Goal: Task Accomplishment & Management: Manage account settings

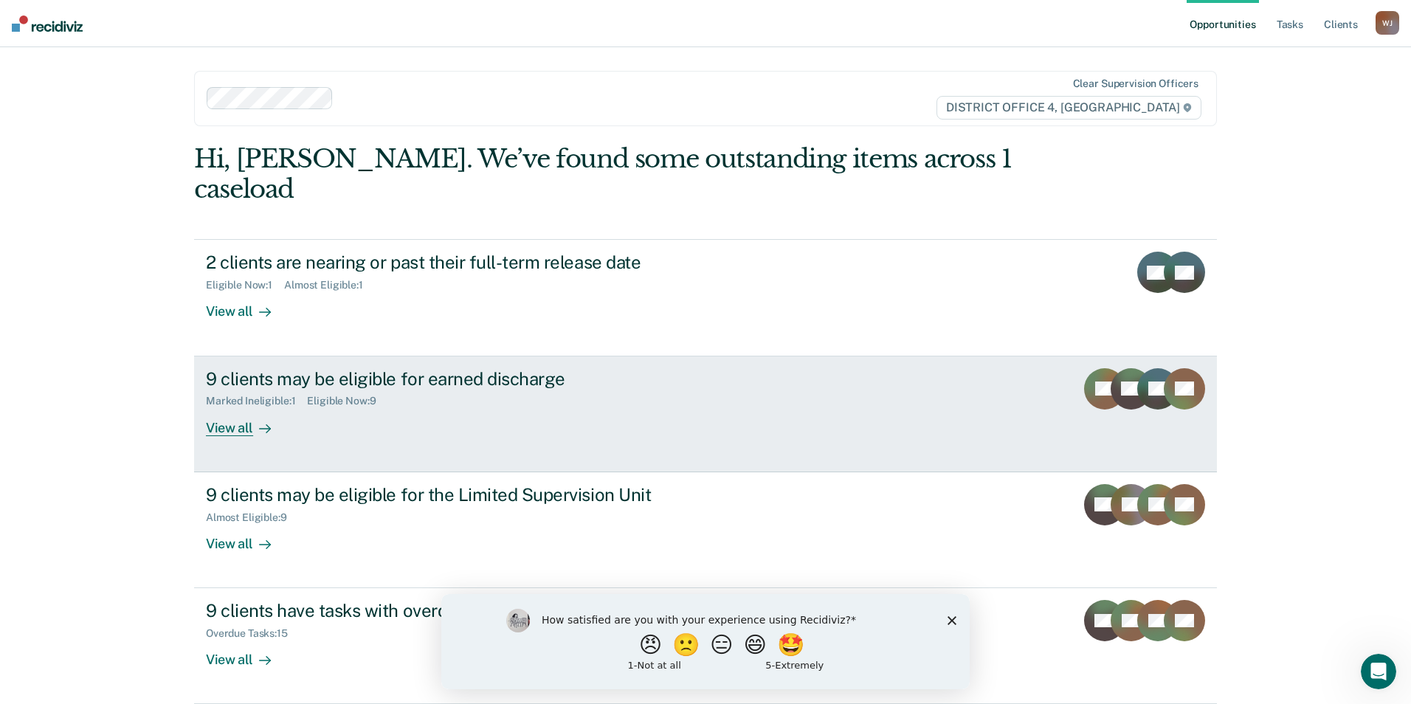
click at [395, 368] on div "9 clients may be eligible for earned discharge" at bounding box center [465, 378] width 518 height 21
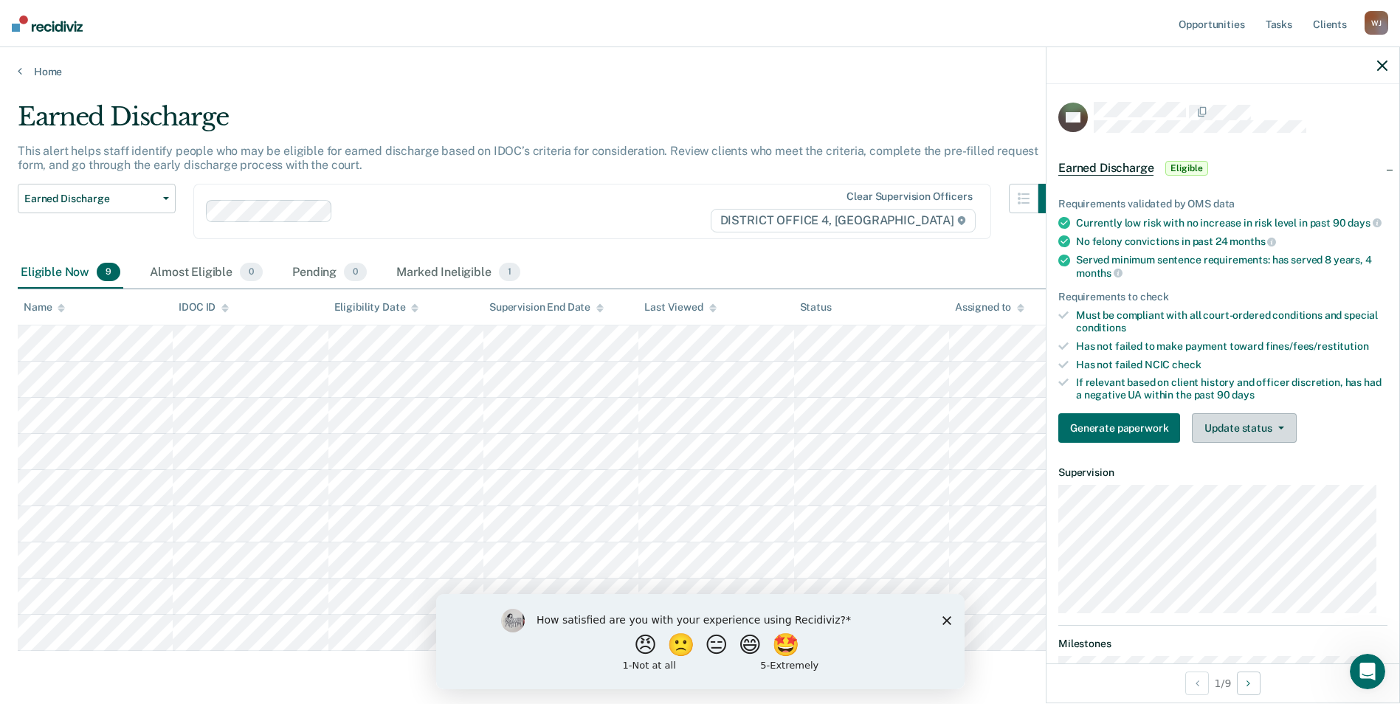
click at [1281, 429] on icon "button" at bounding box center [1281, 427] width 6 height 3
click at [1242, 496] on button "Mark Ineligible" at bounding box center [1263, 487] width 142 height 24
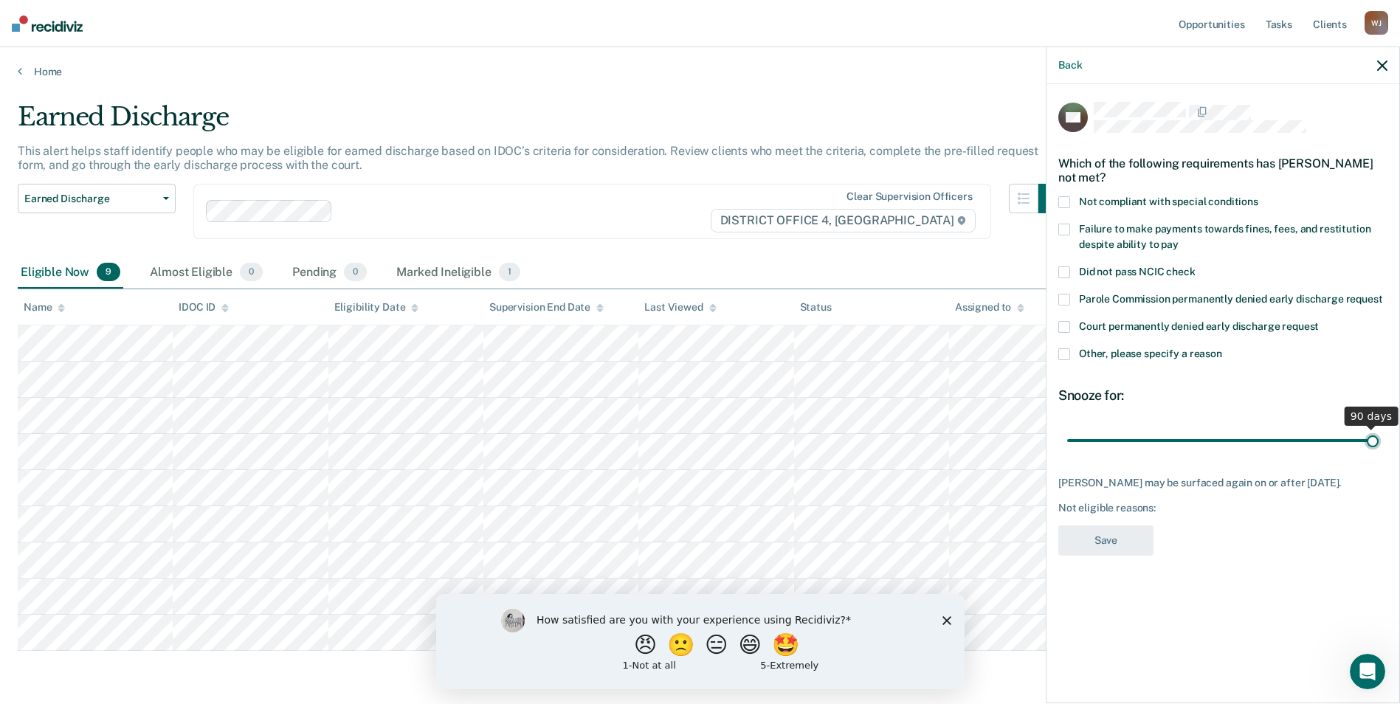
drag, startPoint x: 1171, startPoint y: 435, endPoint x: 1386, endPoint y: 414, distance: 216.5
type input "90"
click at [1378, 427] on input "range" at bounding box center [1222, 440] width 311 height 26
click at [1070, 197] on label "Not compliant with special conditions" at bounding box center [1222, 203] width 329 height 15
click at [1258, 196] on input "Not compliant with special conditions" at bounding box center [1258, 196] width 0 height 0
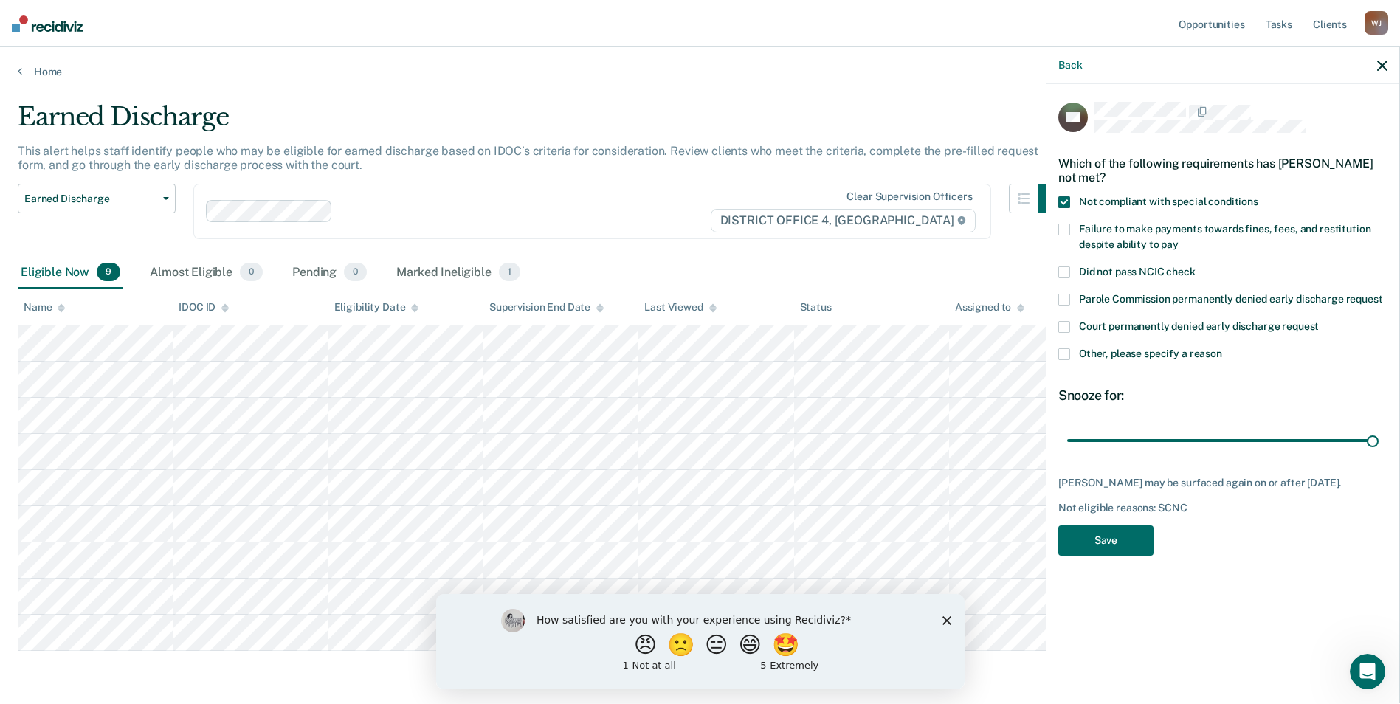
drag, startPoint x: 1067, startPoint y: 222, endPoint x: 1076, endPoint y: 246, distance: 26.2
click at [1068, 224] on span at bounding box center [1064, 230] width 12 height 12
click at [1178, 239] on input "Failure to make payments towards fines, fees, and restitution despite ability t…" at bounding box center [1178, 239] width 0 height 0
click at [1068, 277] on label "Did not pass NCIC check" at bounding box center [1222, 273] width 329 height 15
click at [1195, 266] on input "Did not pass NCIC check" at bounding box center [1195, 266] width 0 height 0
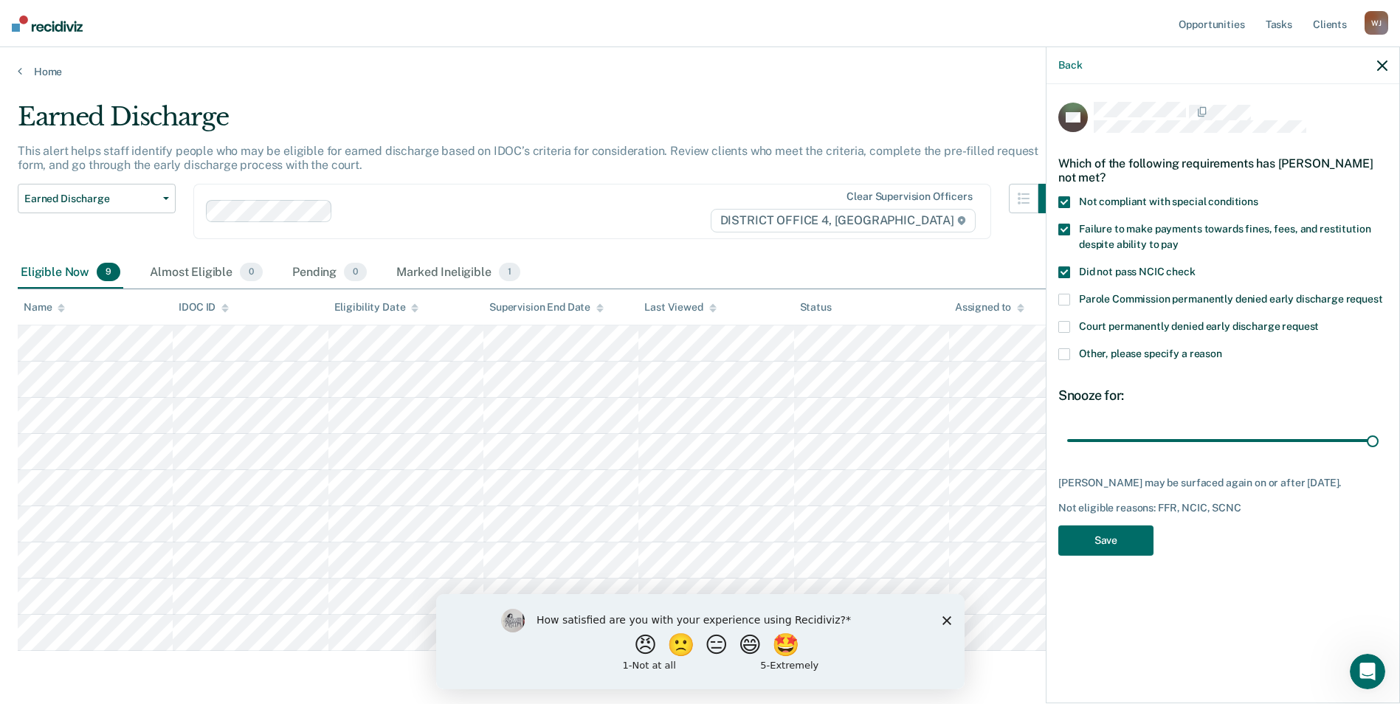
drag, startPoint x: 1067, startPoint y: 353, endPoint x: 1072, endPoint y: 371, distance: 19.2
click at [1062, 356] on span at bounding box center [1064, 354] width 12 height 12
click at [1222, 348] on input "Other, please specify a reason" at bounding box center [1222, 348] width 0 height 0
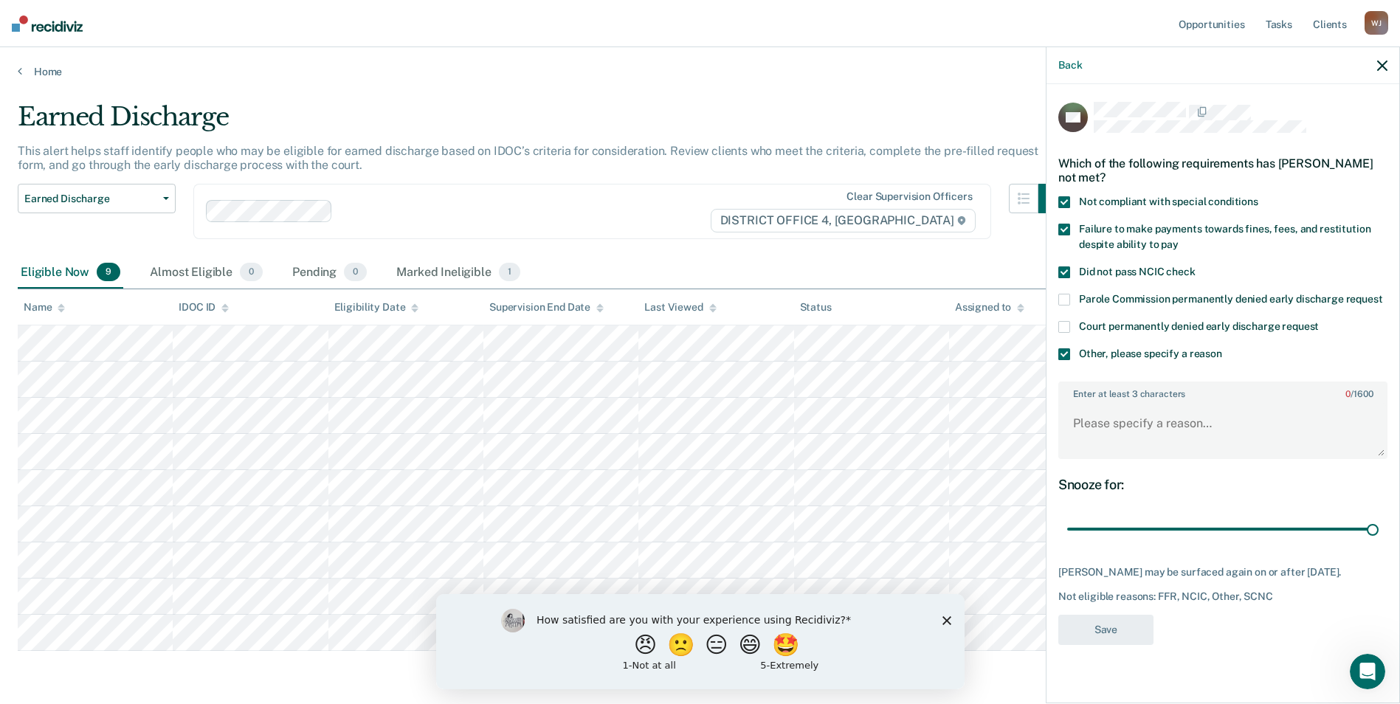
click at [1061, 353] on span at bounding box center [1064, 354] width 12 height 12
click at [1222, 348] on input "Other, please specify a reason" at bounding box center [1222, 348] width 0 height 0
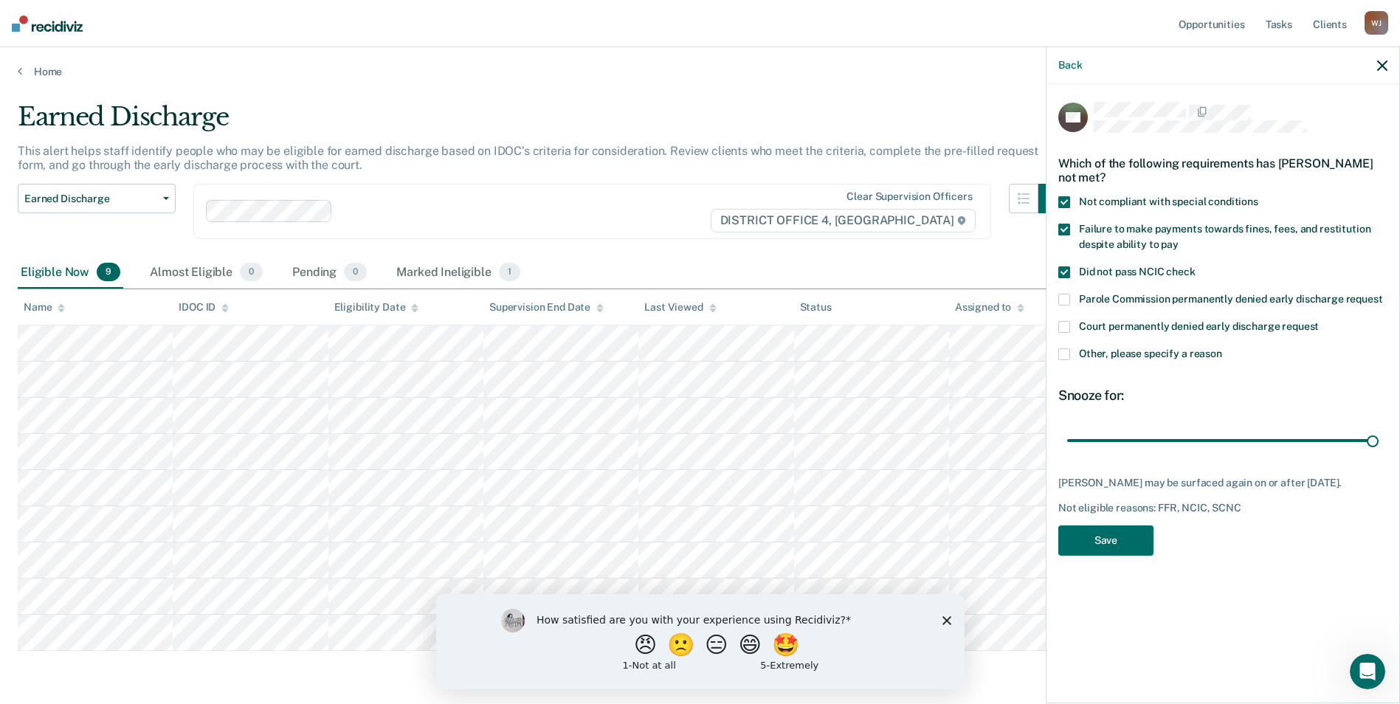
click at [1067, 355] on span at bounding box center [1064, 354] width 12 height 12
click at [1222, 348] on input "Other, please specify a reason" at bounding box center [1222, 348] width 0 height 0
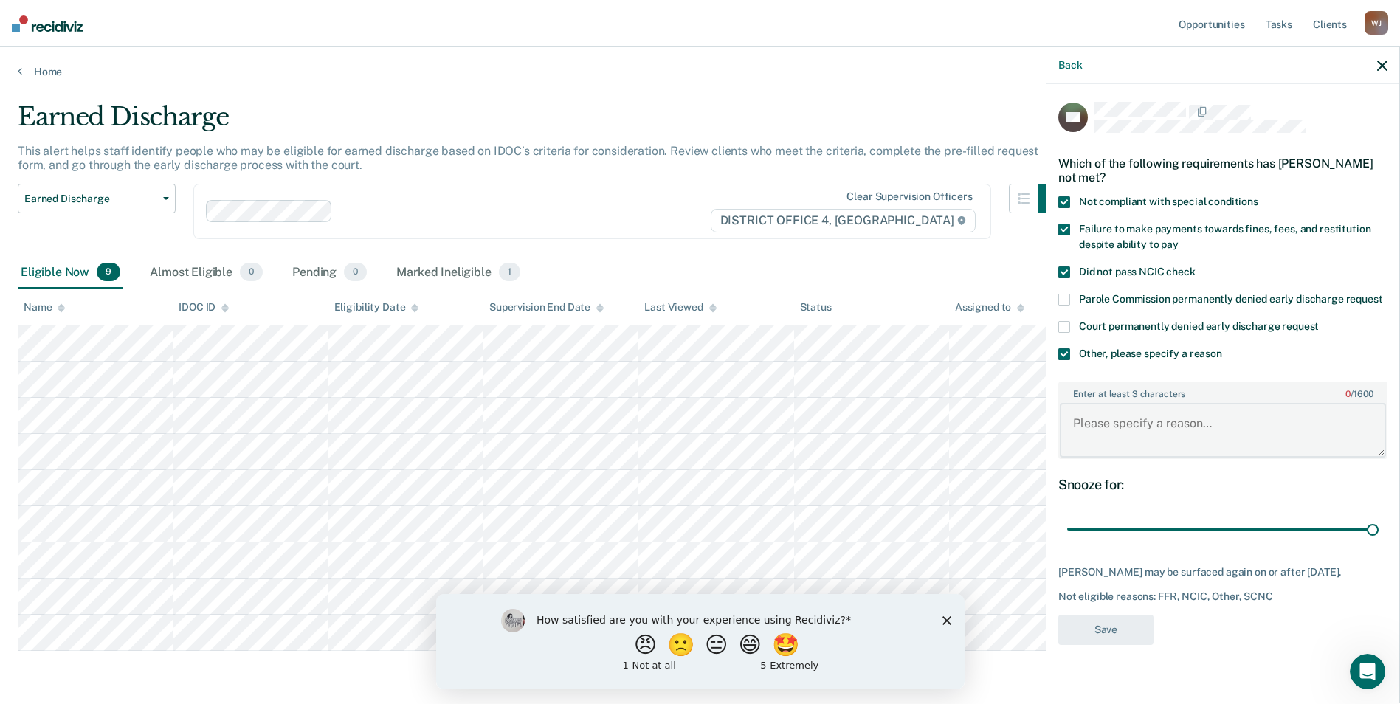
drag, startPoint x: 1099, startPoint y: 418, endPoint x: 1116, endPoint y: 453, distance: 38.6
click at [1098, 421] on textarea "Enter at least 3 characters 0 / 1600" at bounding box center [1222, 430] width 326 height 55
type textarea "absconding"
click at [1102, 630] on button "Save" at bounding box center [1105, 630] width 95 height 30
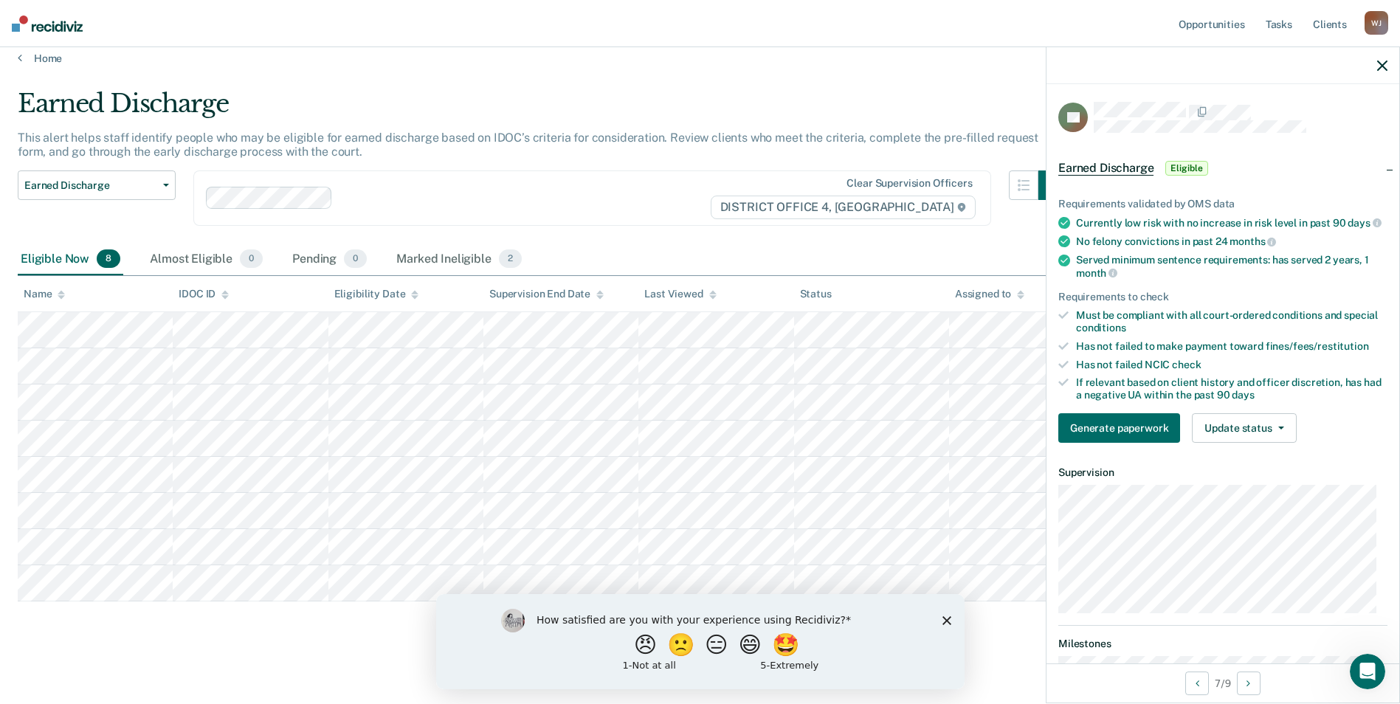
scroll to position [17, 0]
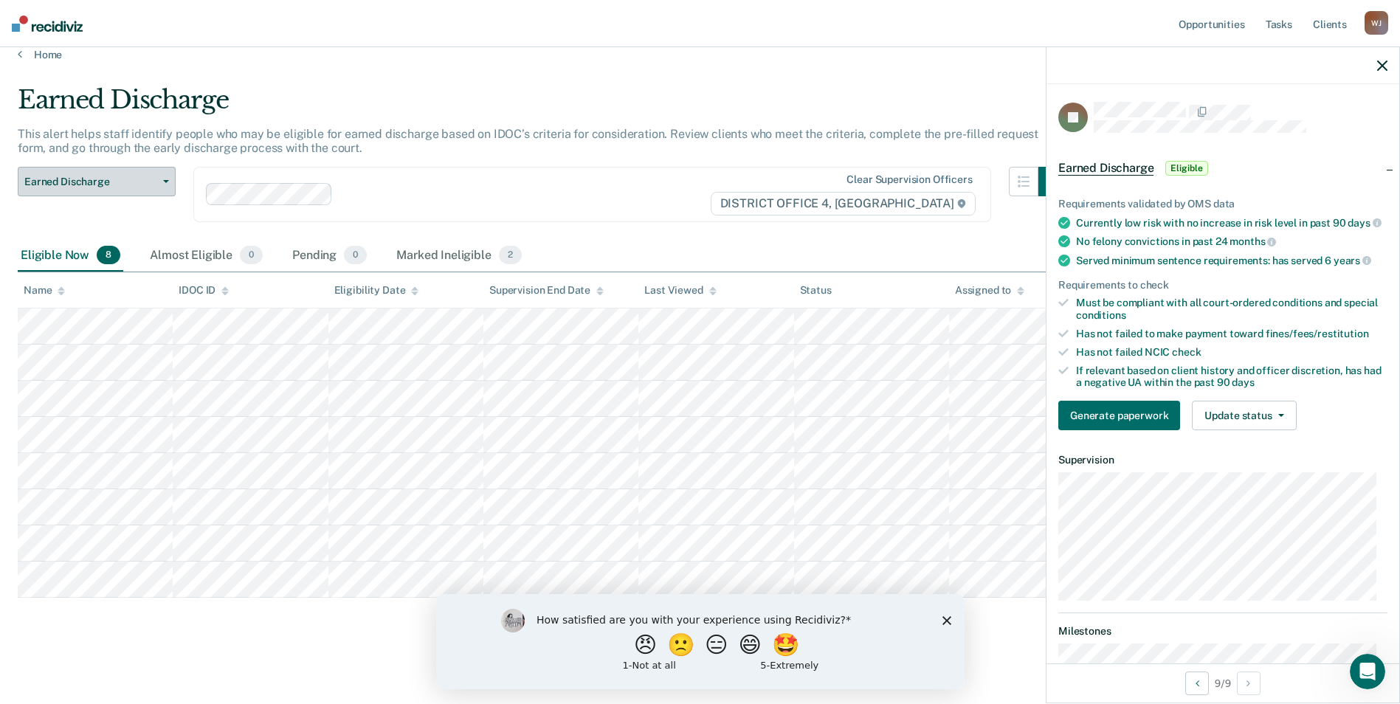
click at [162, 183] on button "Earned Discharge" at bounding box center [97, 182] width 158 height 30
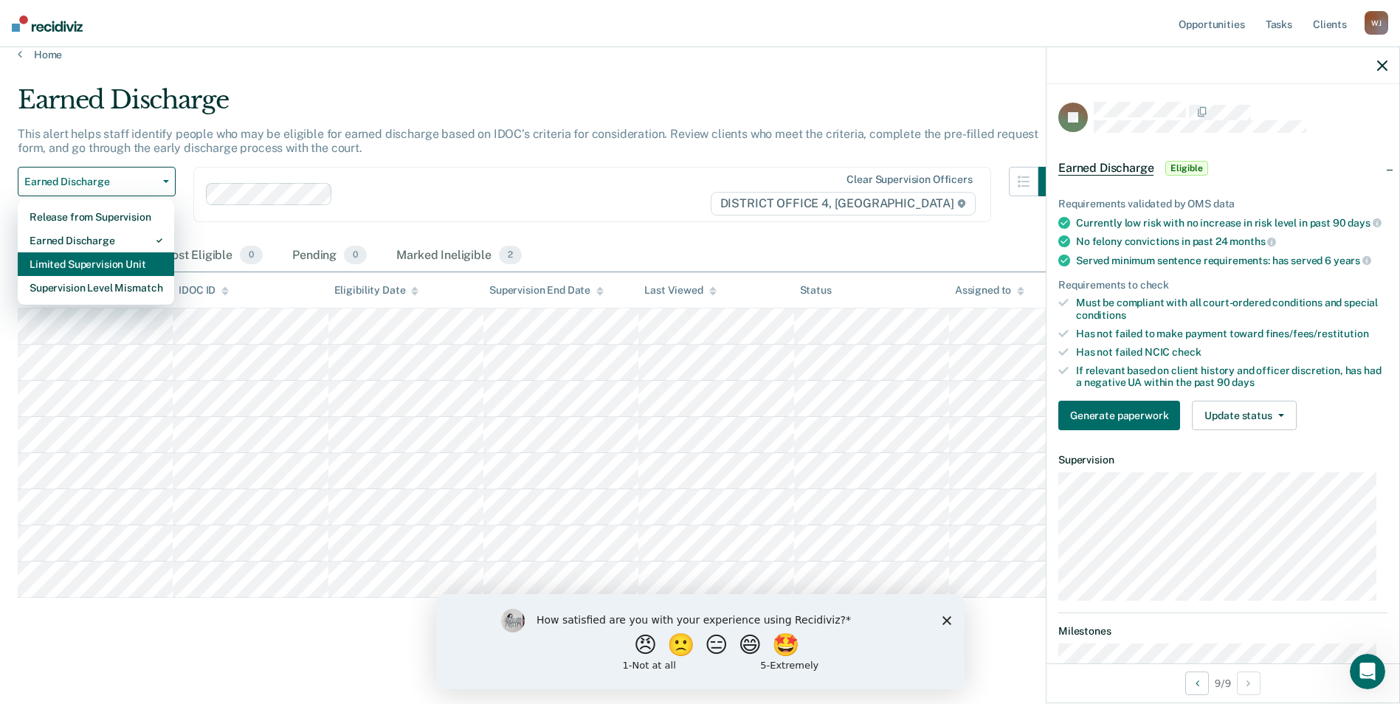
click at [145, 260] on div "Limited Supervision Unit" at bounding box center [96, 264] width 133 height 24
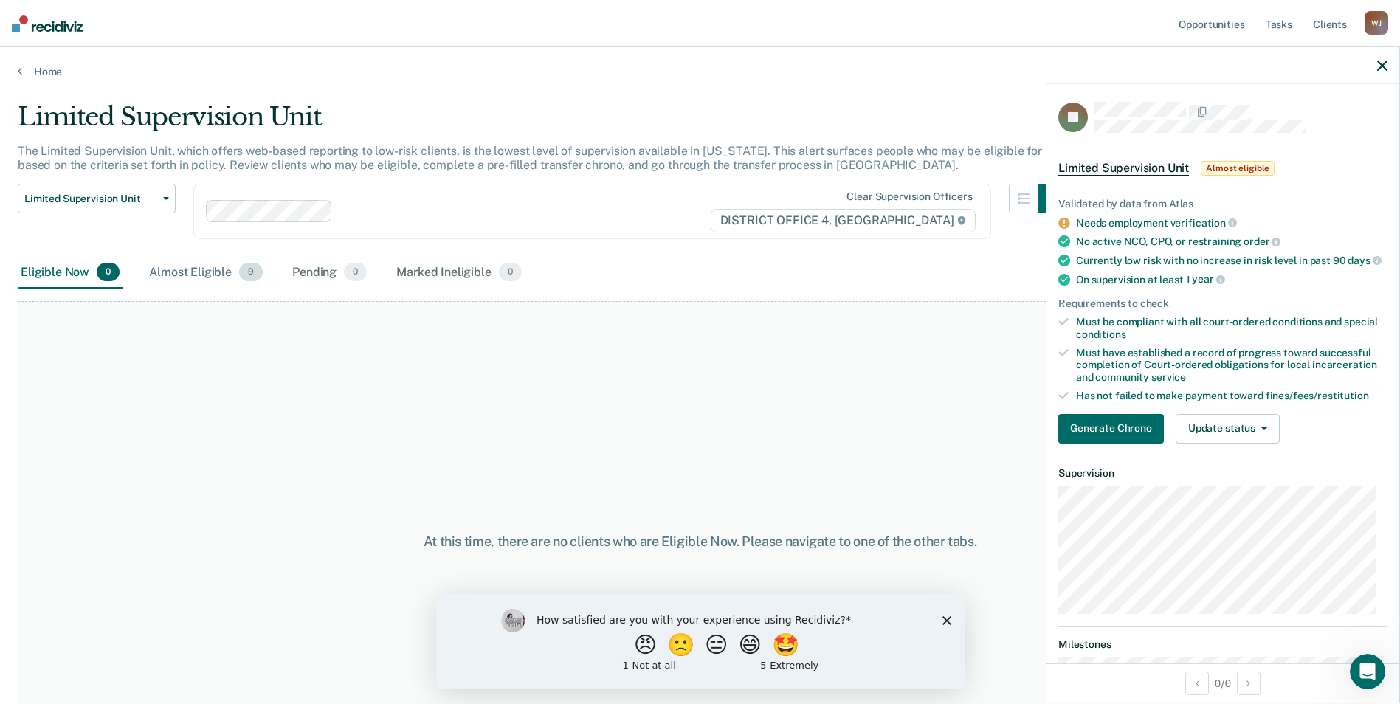
click at [207, 274] on div "Almost Eligible 9" at bounding box center [206, 273] width 120 height 32
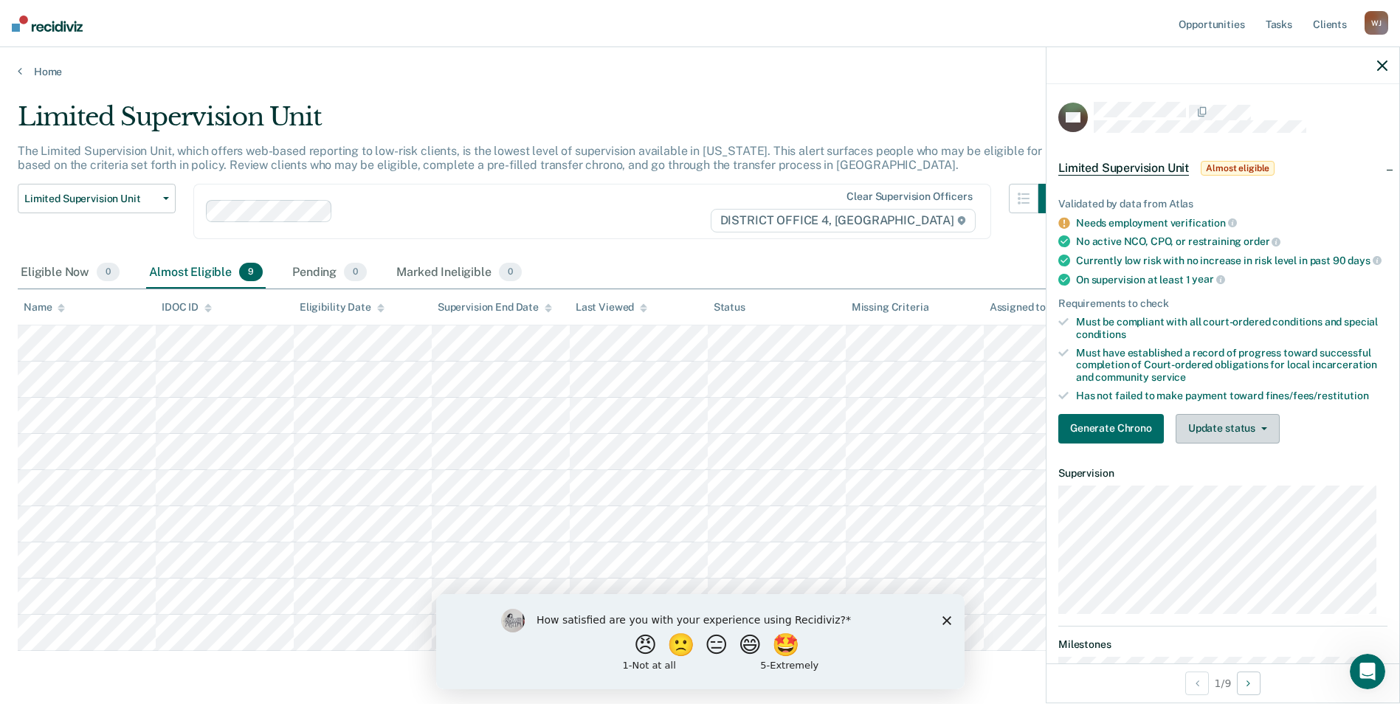
click at [1268, 442] on button "Update status" at bounding box center [1227, 429] width 104 height 30
click at [1234, 499] on button "Mark Ineligible" at bounding box center [1246, 488] width 142 height 24
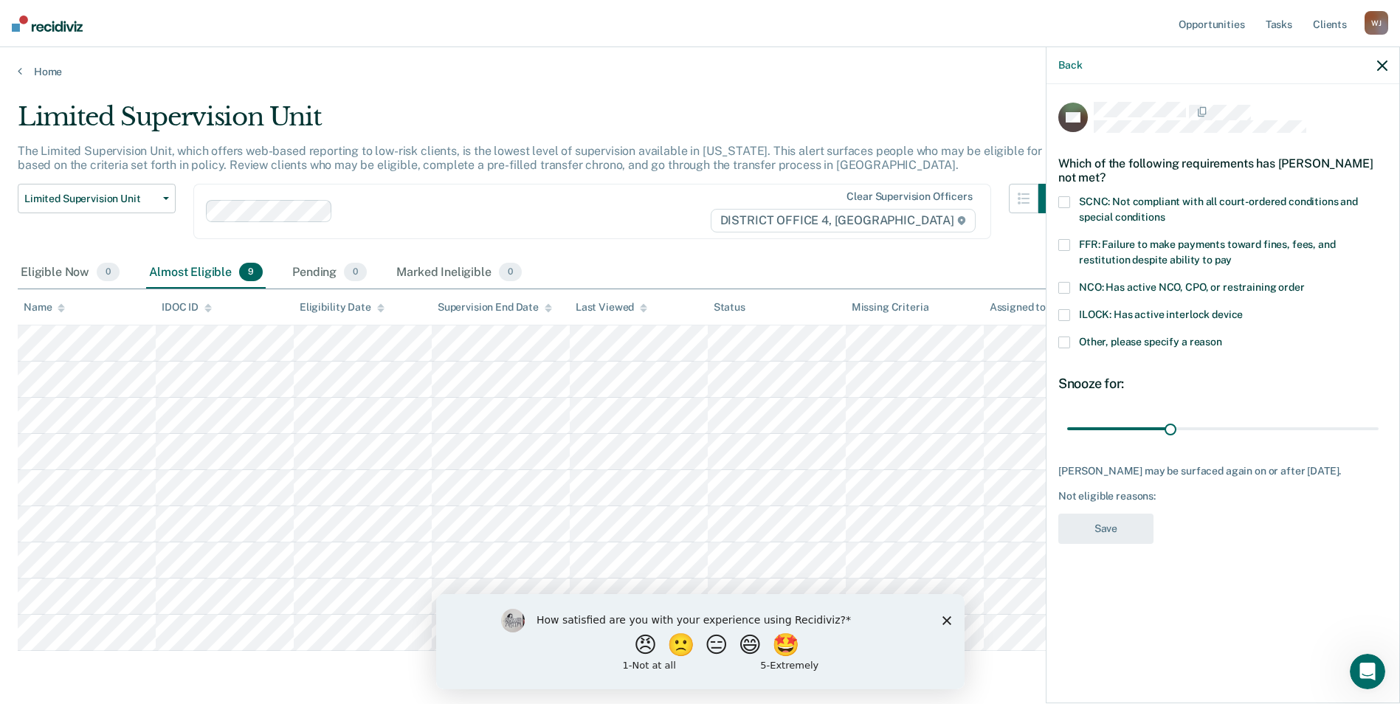
drag, startPoint x: 1063, startPoint y: 197, endPoint x: 1063, endPoint y: 212, distance: 14.8
click at [1063, 198] on span at bounding box center [1064, 202] width 12 height 12
click at [1164, 212] on input "SCNC: Not compliant with all court-ordered conditions and special conditions" at bounding box center [1164, 212] width 0 height 0
click at [1064, 249] on span at bounding box center [1064, 245] width 12 height 12
click at [1231, 255] on input "FFR: Failure to make payments toward fines, fees, and restitution despite abili…" at bounding box center [1231, 255] width 0 height 0
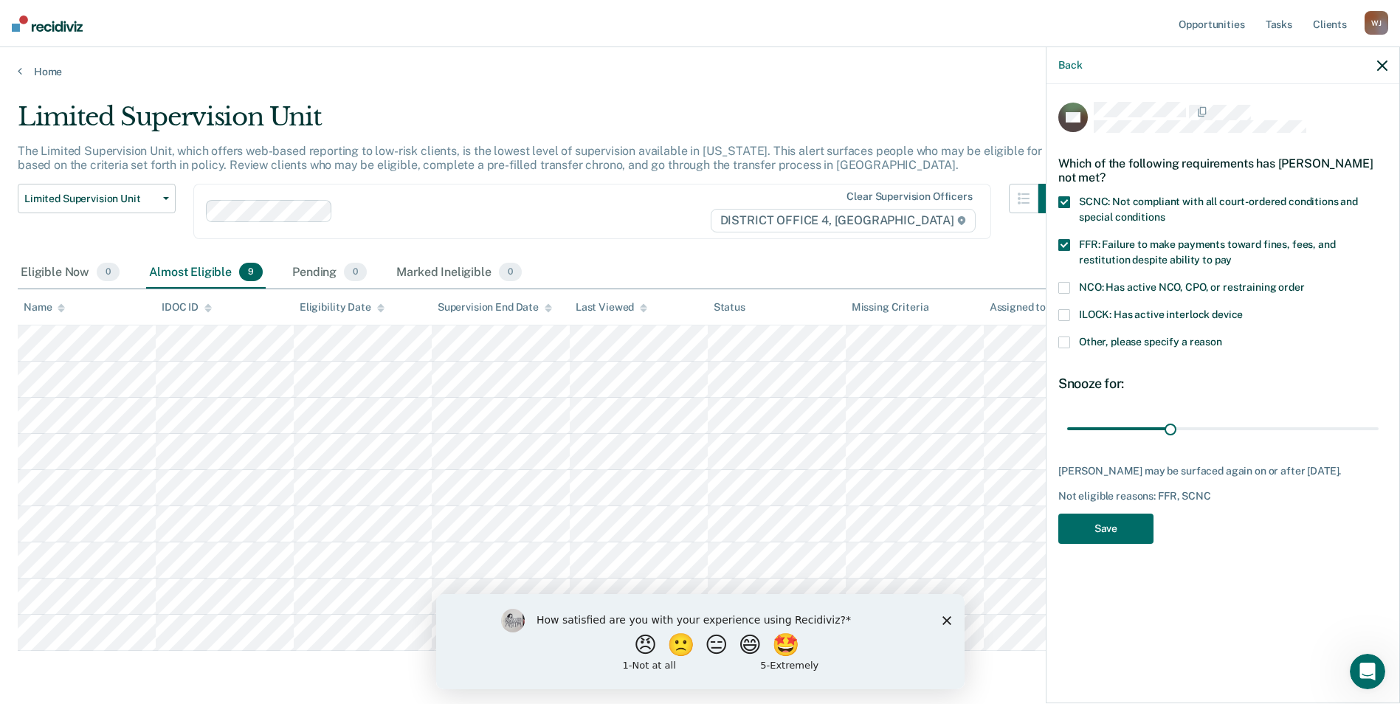
drag, startPoint x: 1071, startPoint y: 339, endPoint x: 1066, endPoint y: 358, distance: 19.7
click at [1070, 339] on label "Other, please specify a reason" at bounding box center [1222, 343] width 329 height 15
click at [1222, 336] on input "Other, please specify a reason" at bounding box center [1222, 336] width 0 height 0
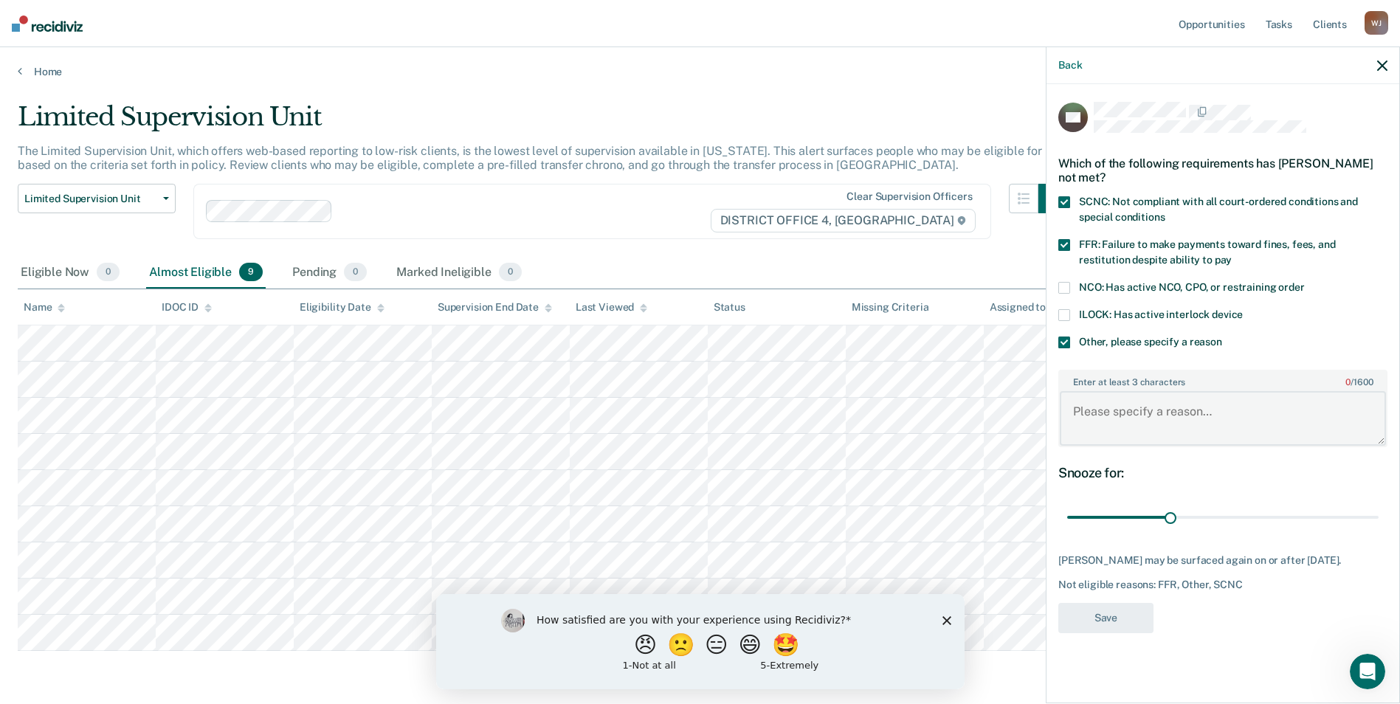
click at [1107, 414] on textarea "Enter at least 3 characters 0 / 1600" at bounding box center [1222, 418] width 326 height 55
drag, startPoint x: 1173, startPoint y: 519, endPoint x: 1392, endPoint y: 510, distance: 219.3
type input "90"
click at [1378, 510] on input "range" at bounding box center [1222, 518] width 311 height 26
click at [1107, 393] on div "Enter at least 3 characters 0 / 1600" at bounding box center [1222, 408] width 329 height 77
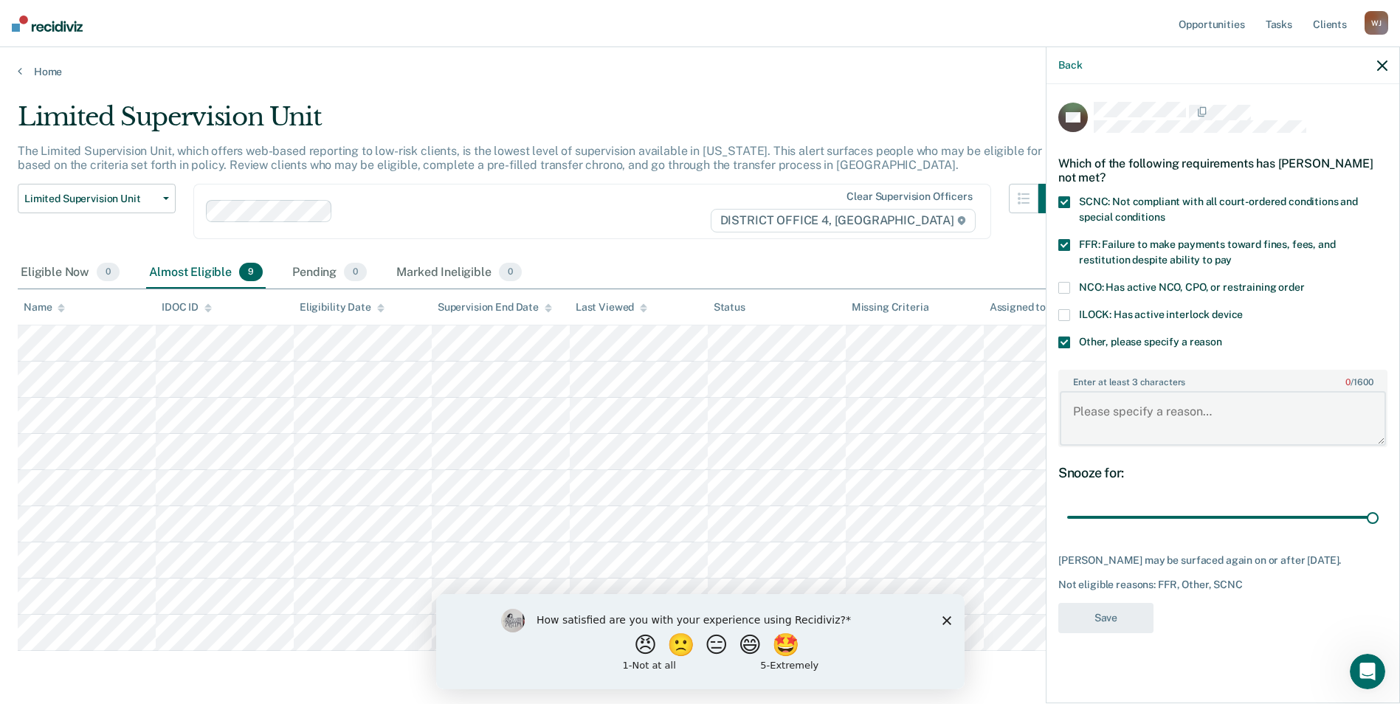
click at [1100, 403] on textarea "Enter at least 3 characters 0 / 1600" at bounding box center [1222, 418] width 326 height 55
type textarea "Absconding"
click at [1121, 623] on button "Save" at bounding box center [1105, 618] width 95 height 30
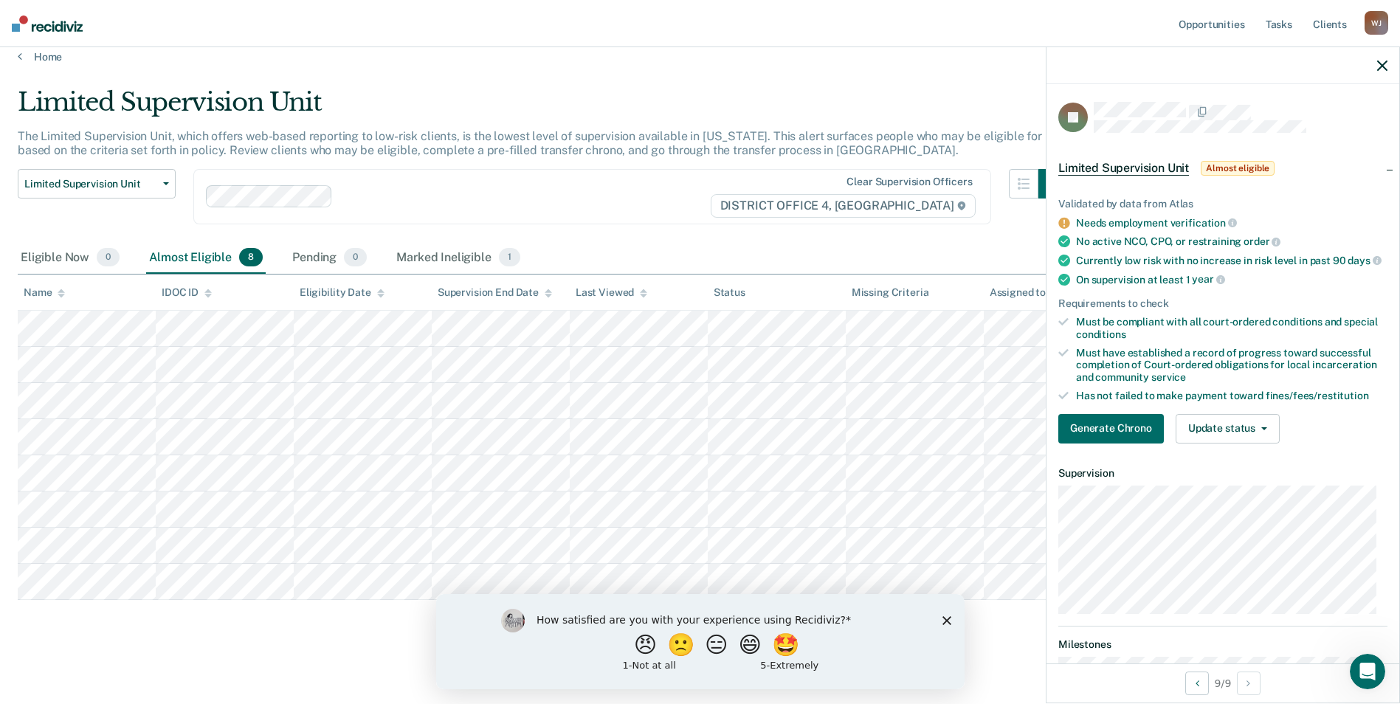
scroll to position [17, 0]
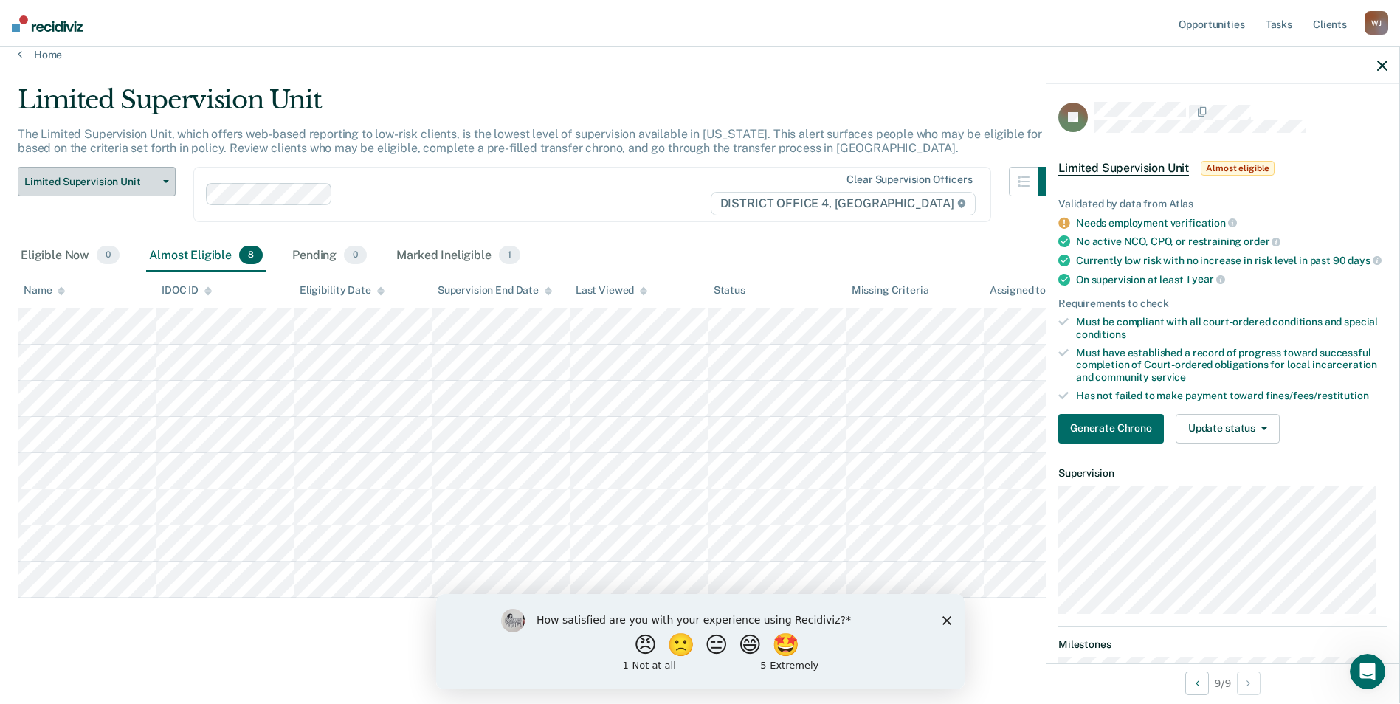
click at [162, 180] on span "button" at bounding box center [163, 181] width 12 height 3
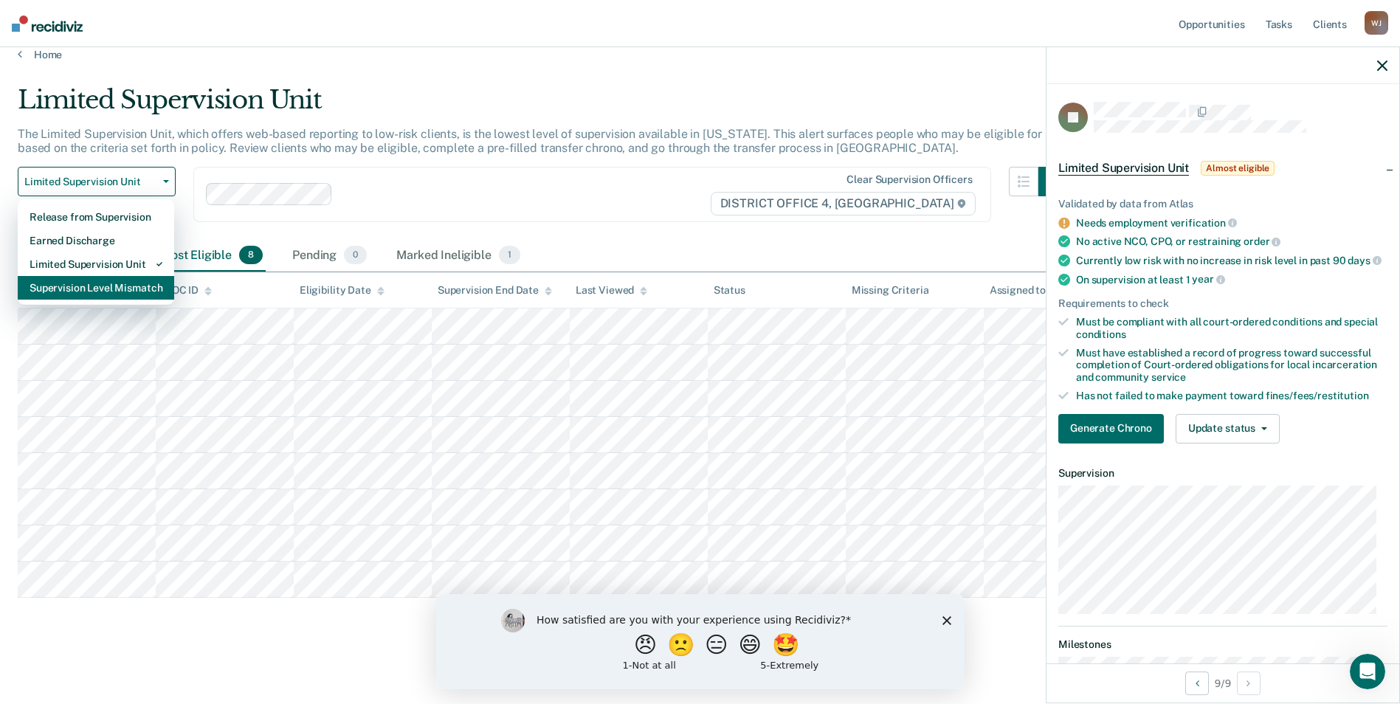
click at [117, 290] on div "Supervision Level Mismatch" at bounding box center [96, 288] width 133 height 24
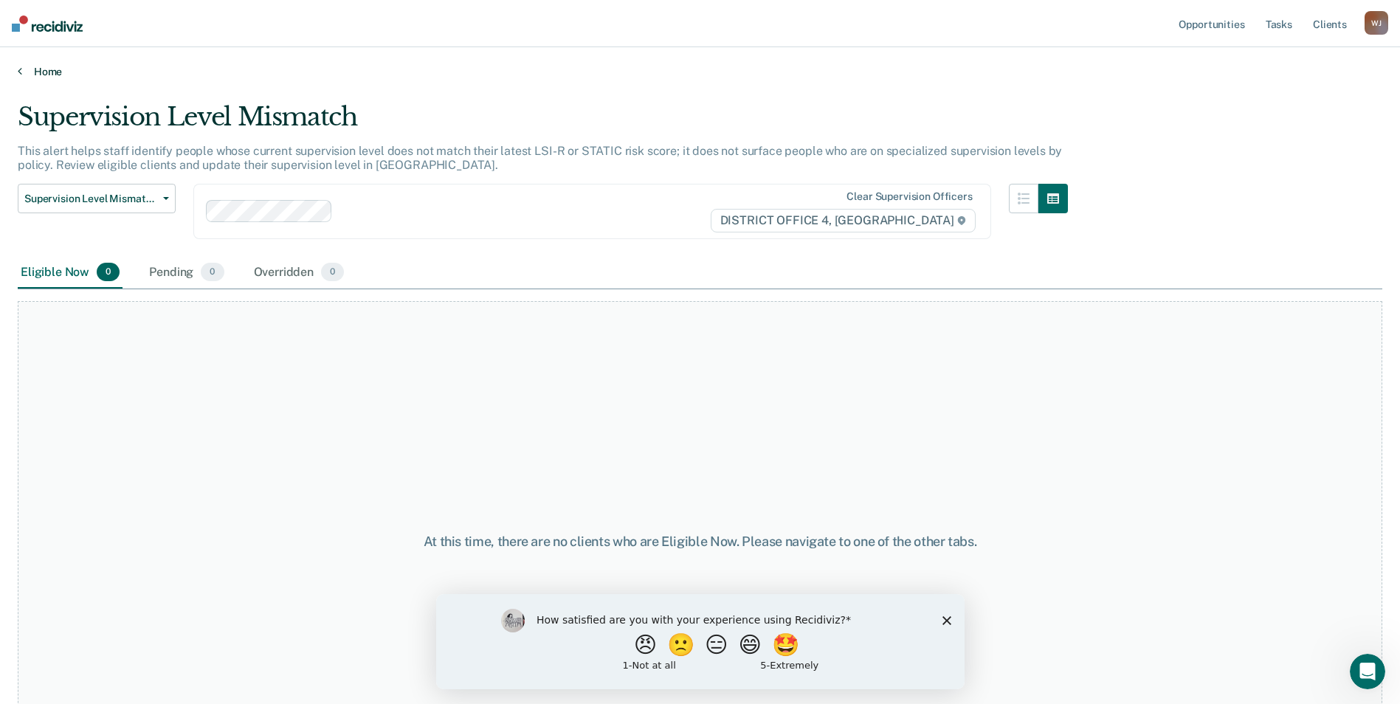
click at [35, 77] on link "Home" at bounding box center [700, 71] width 1364 height 13
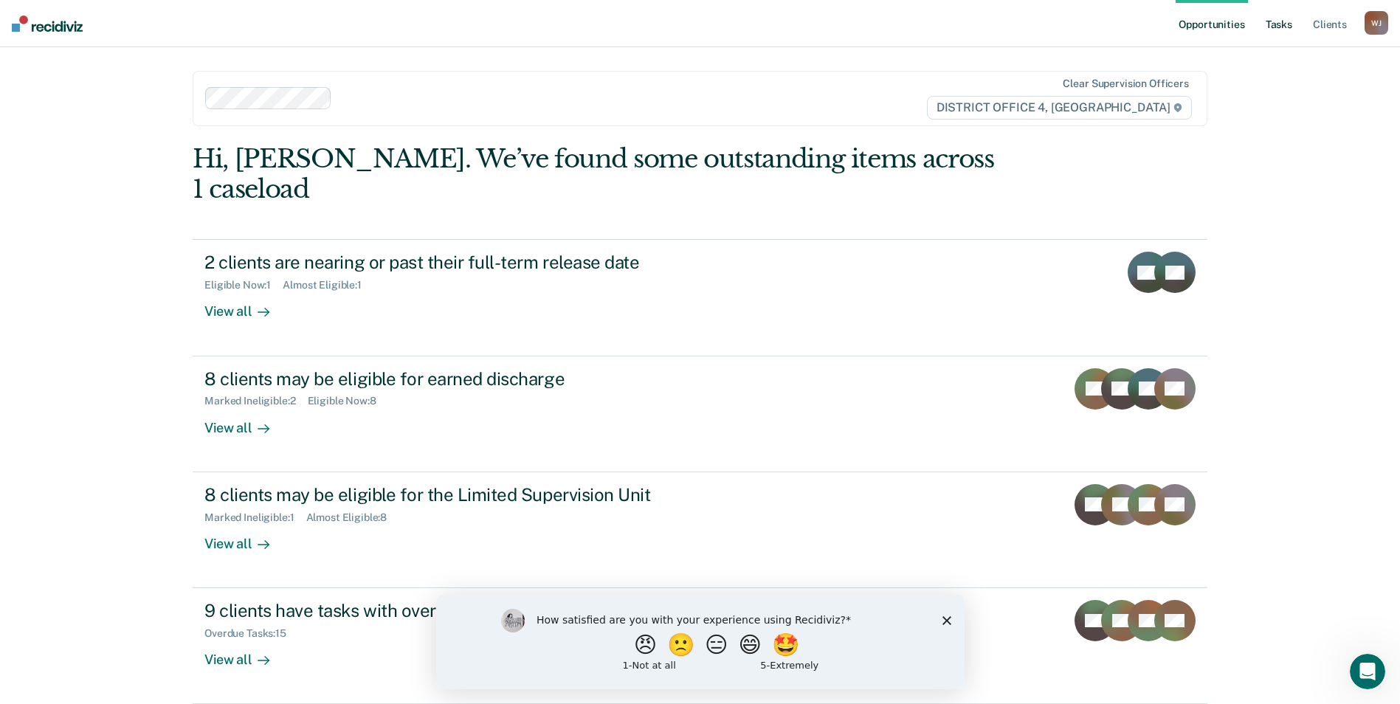
click at [1284, 24] on link "Tasks" at bounding box center [1278, 23] width 32 height 47
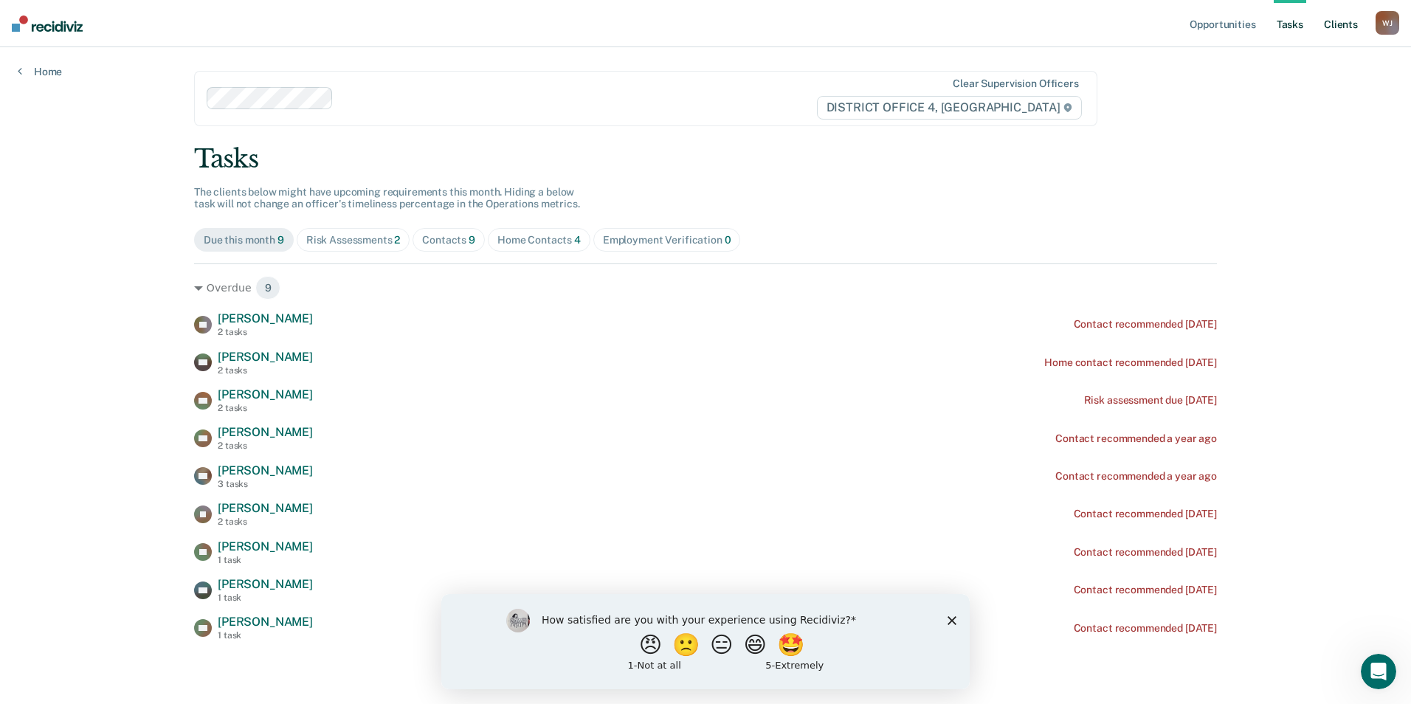
click at [1337, 27] on link "Client s" at bounding box center [1341, 23] width 40 height 47
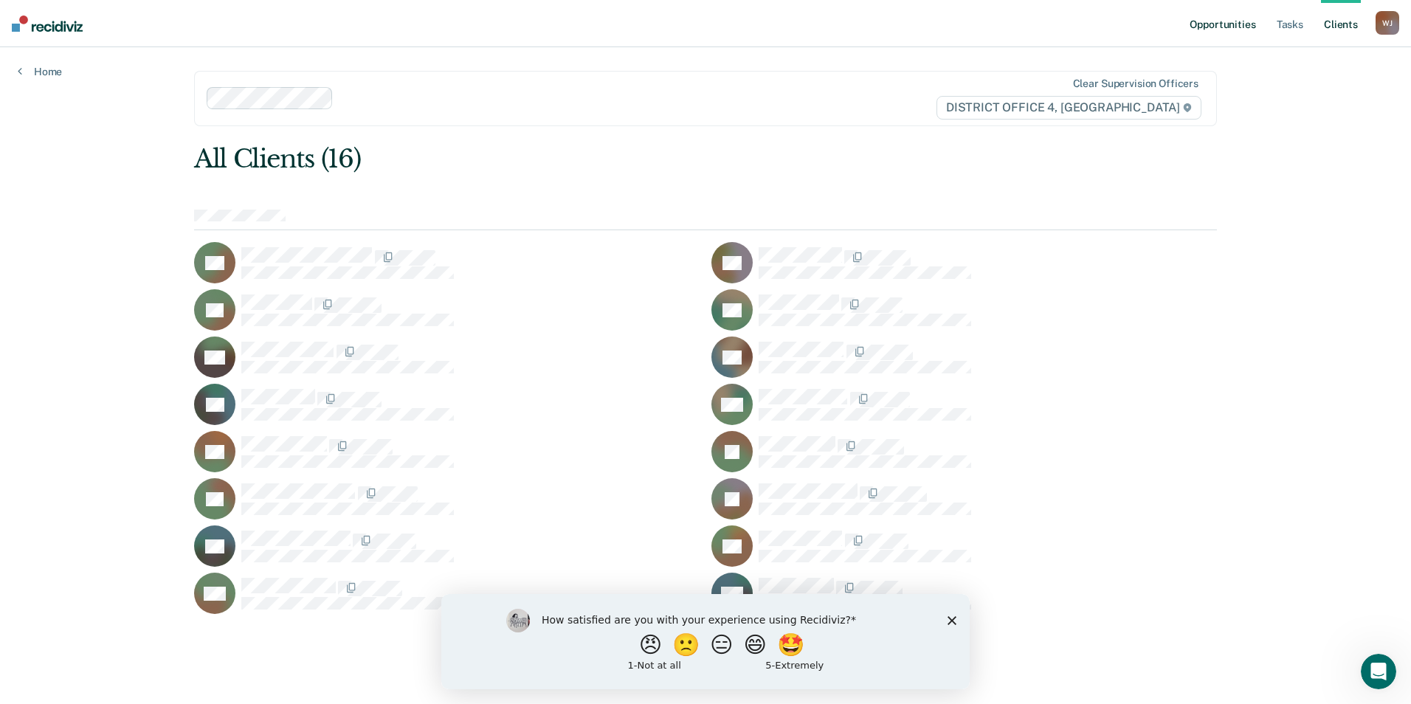
click at [1224, 24] on link "Opportunities" at bounding box center [1222, 23] width 72 height 47
